Goal: Check status

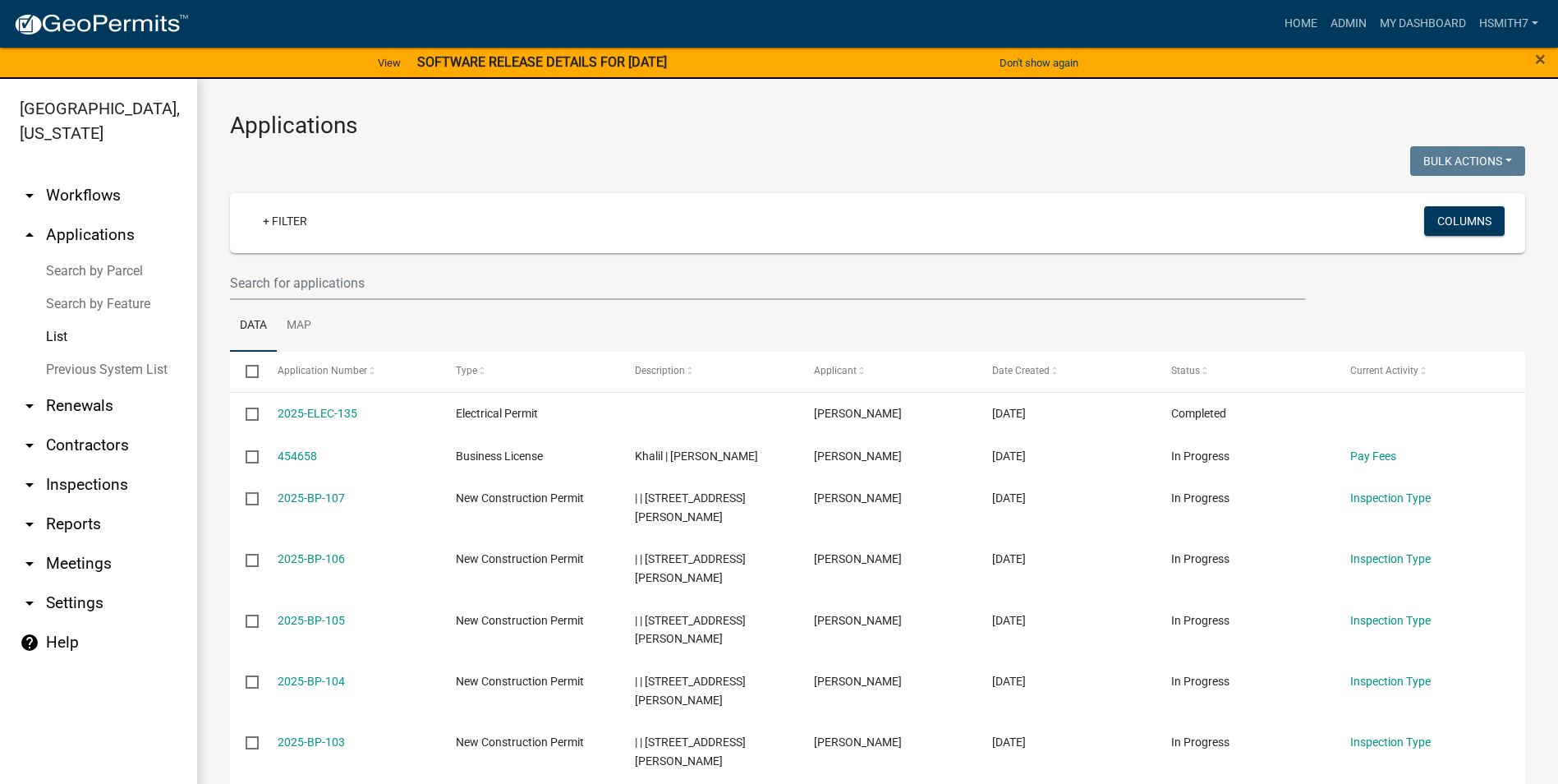
select select "3: 100"
click at [81, 330] on link "List" at bounding box center [99, 337] width 197 height 33
click at [80, 330] on link "List" at bounding box center [99, 337] width 197 height 33
click at [293, 219] on link "+ Filter" at bounding box center [285, 220] width 71 height 30
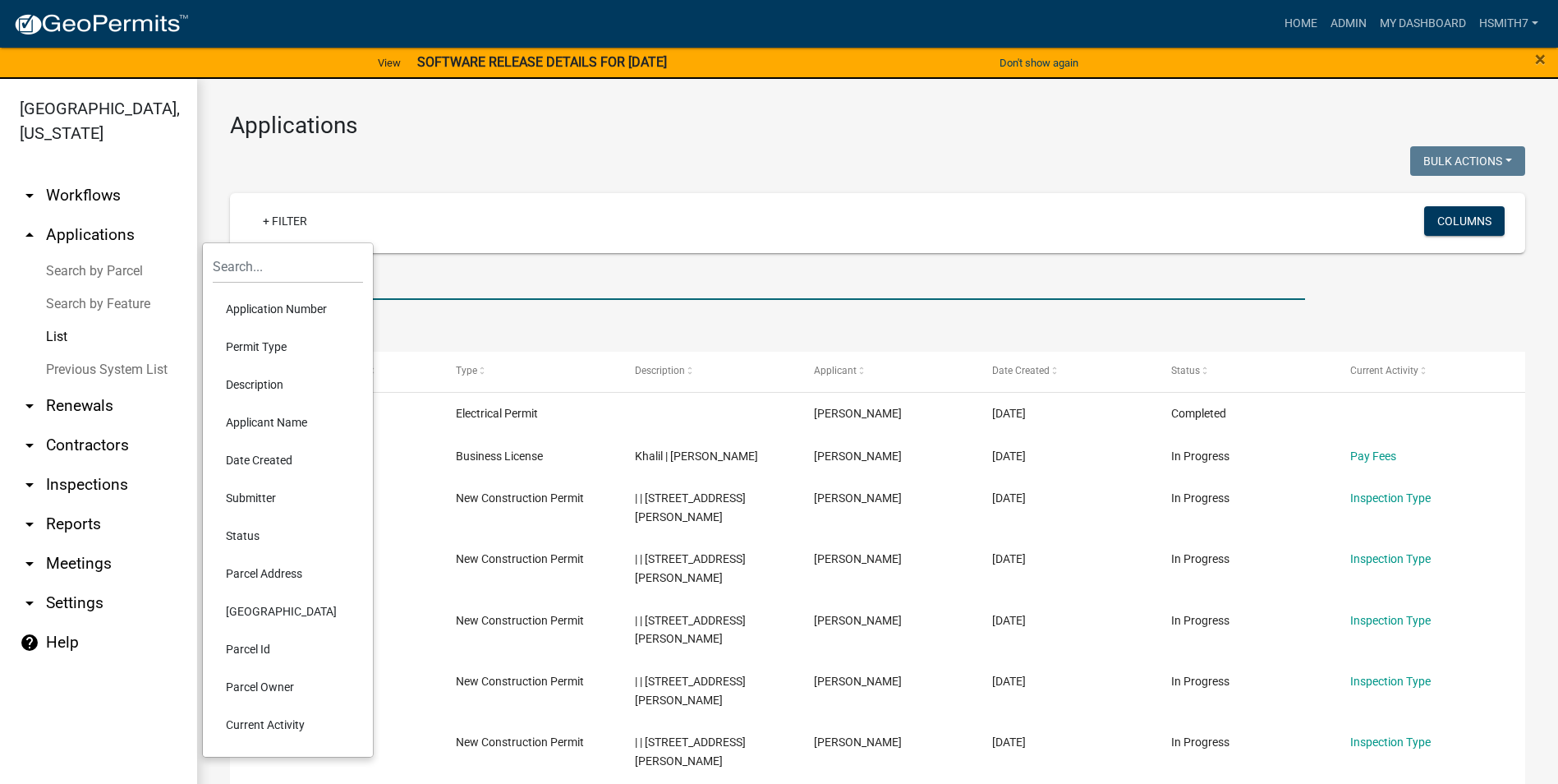
click at [406, 287] on input "text" at bounding box center [767, 283] width 1075 height 34
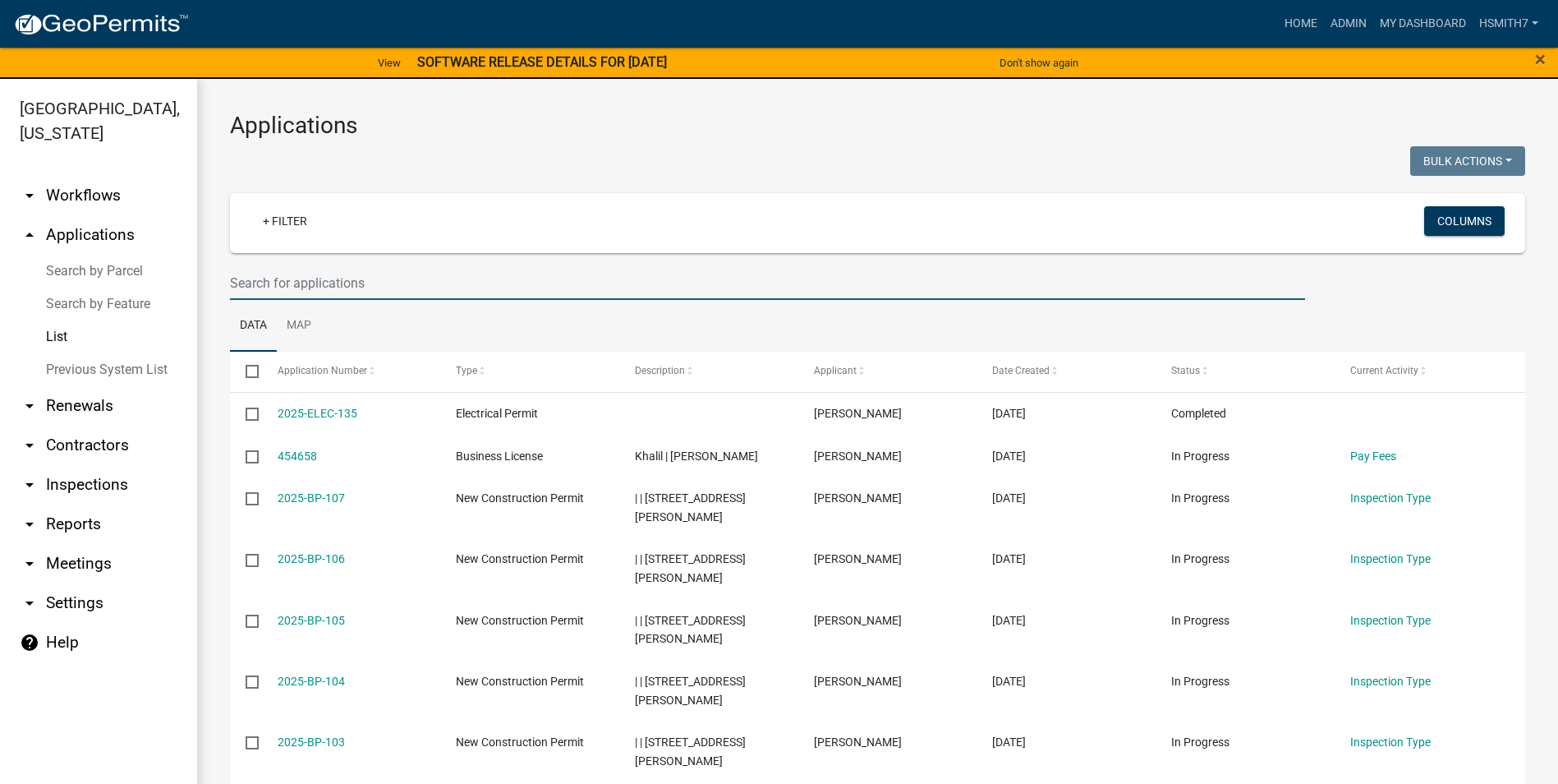
click at [551, 306] on ul "Data Map" at bounding box center [877, 326] width 1295 height 52
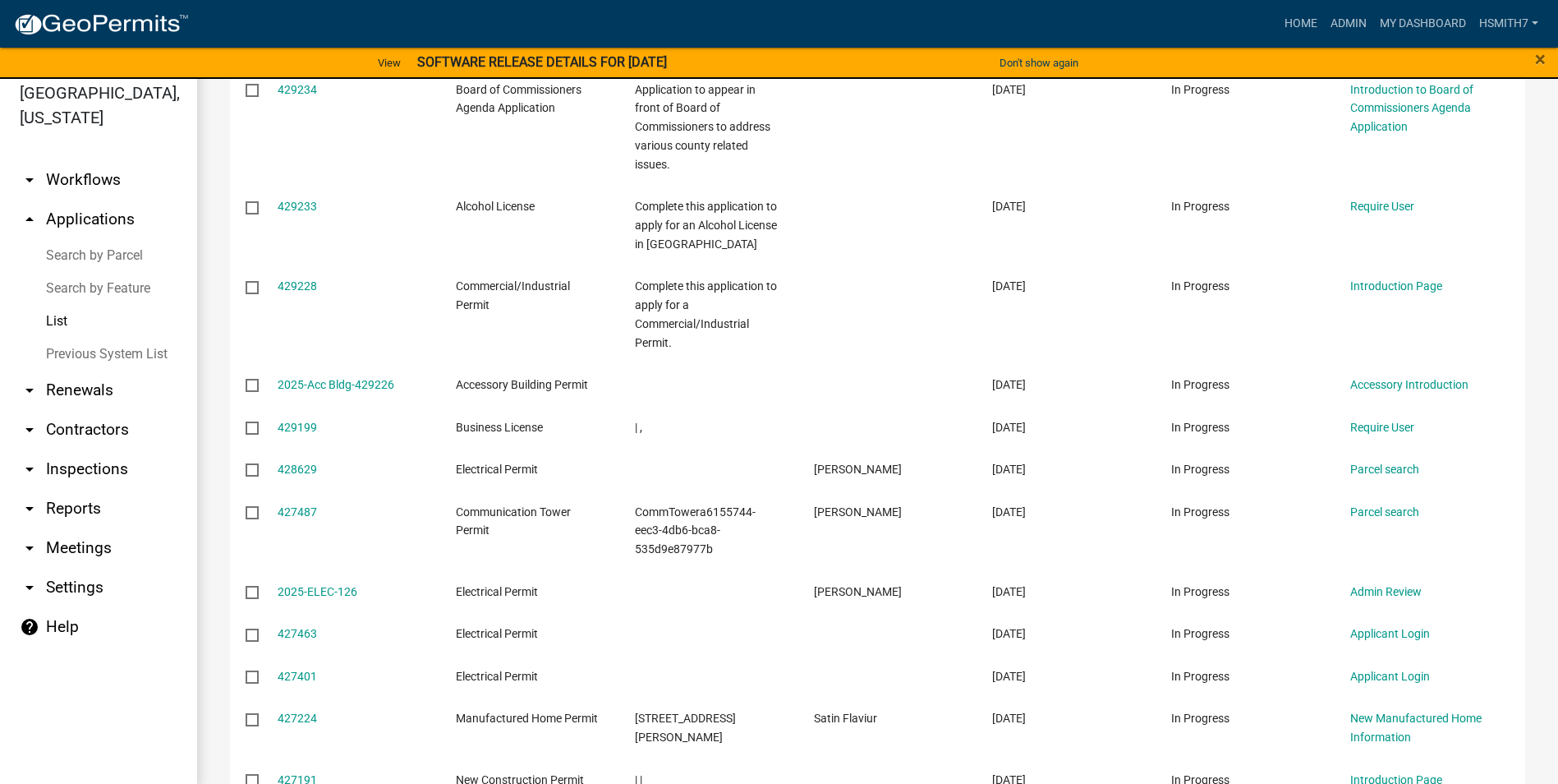
scroll to position [20, 0]
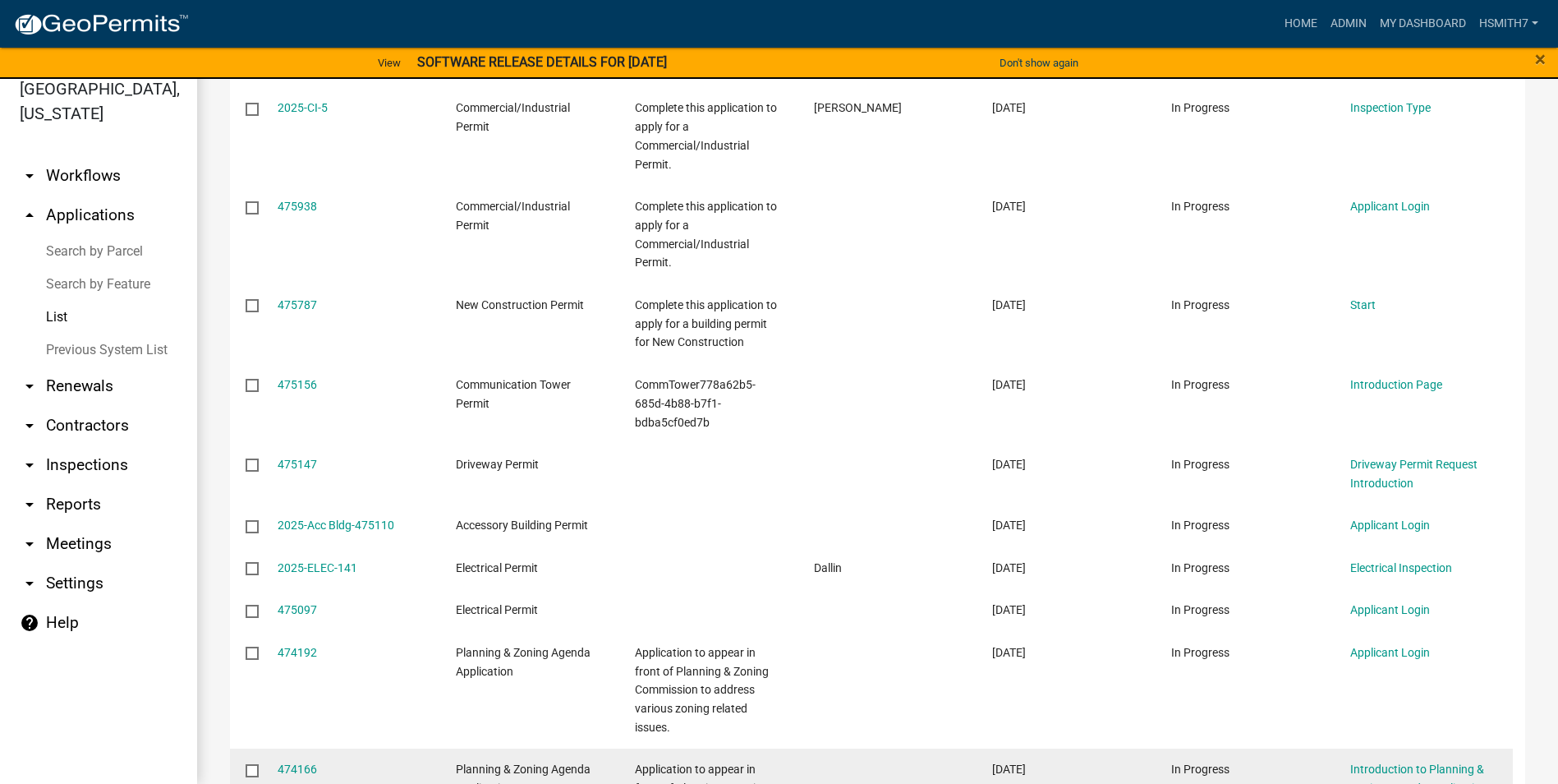
scroll to position [502, 0]
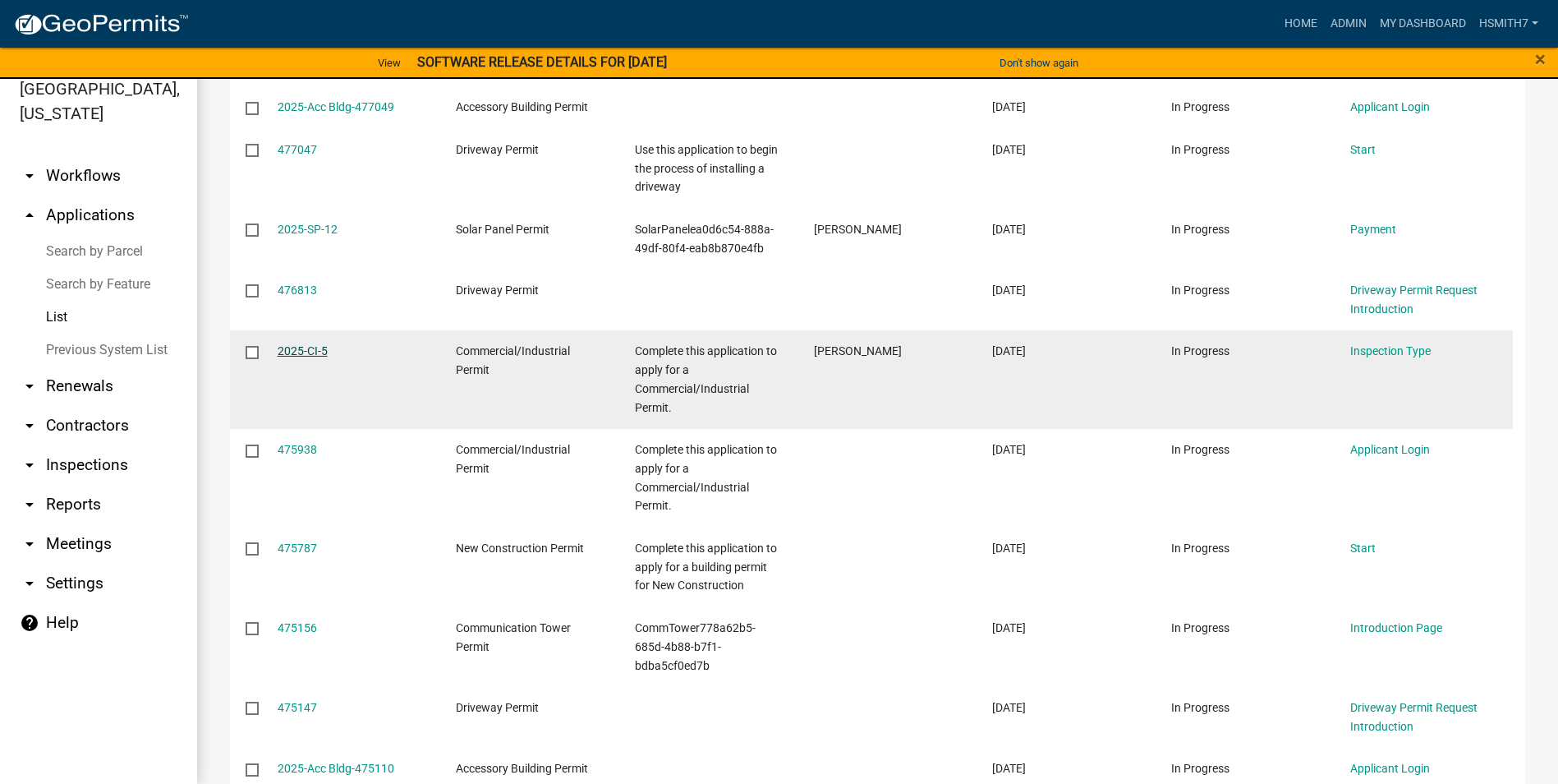
click at [315, 344] on link "2025-CI-5" at bounding box center [302, 350] width 50 height 13
